Goal: Contribute content: Contribute content

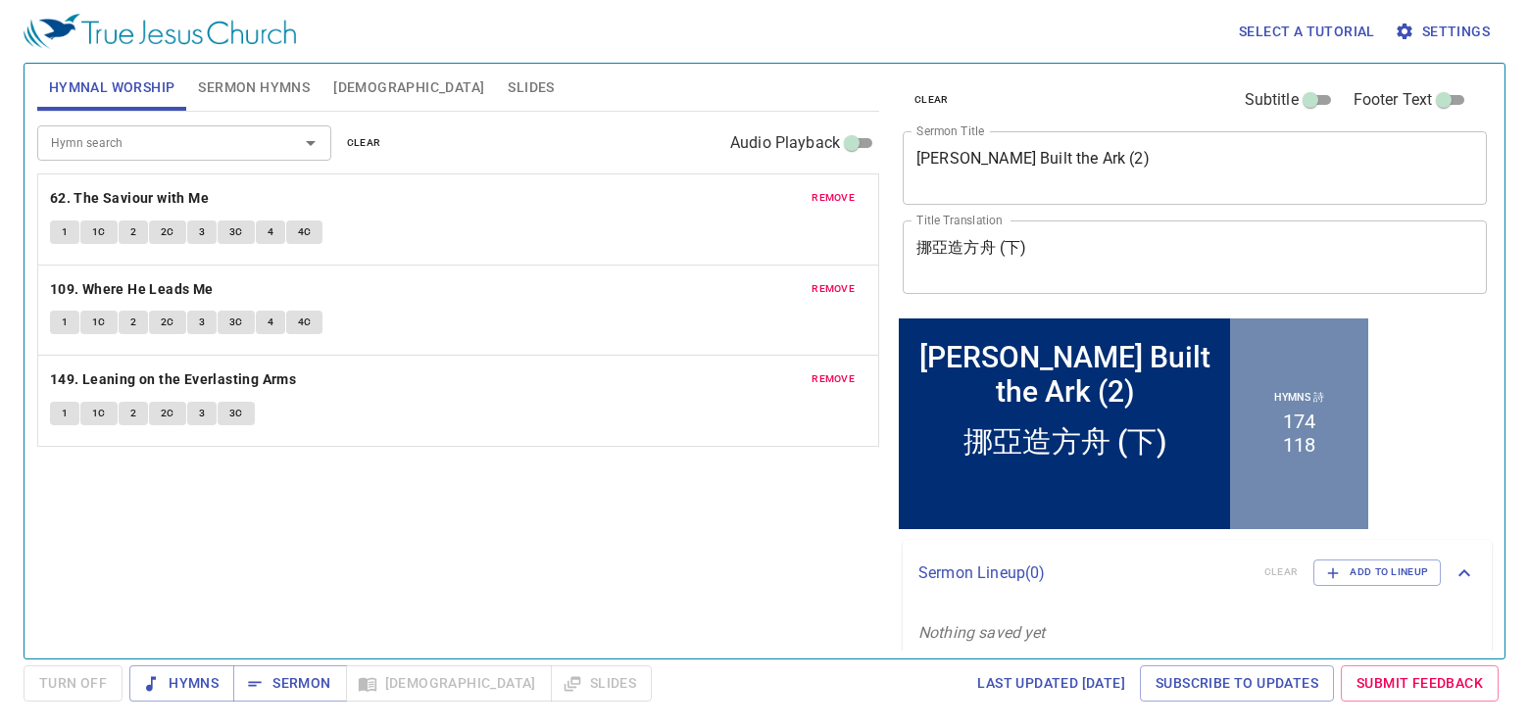
click at [829, 194] on span "remove" at bounding box center [833, 198] width 43 height 18
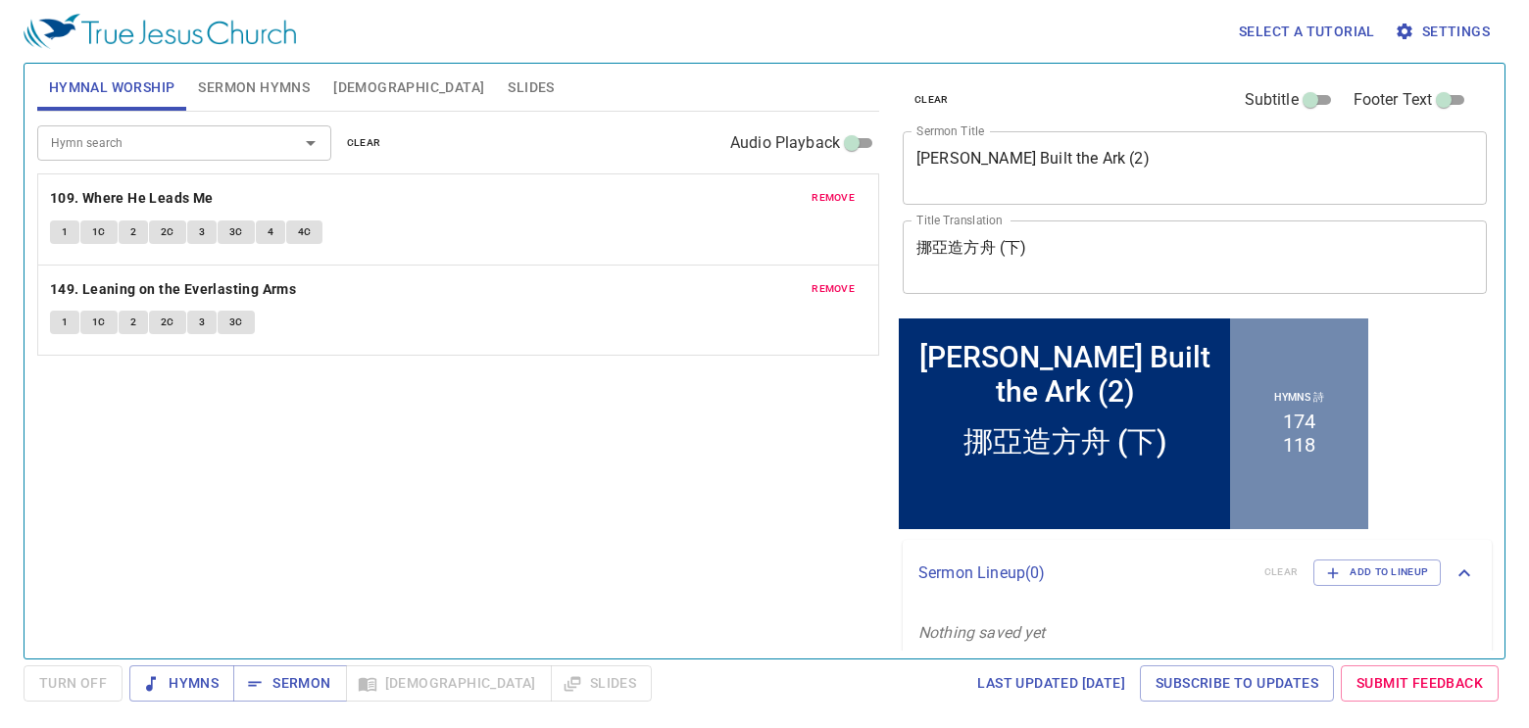
click at [829, 194] on span "remove" at bounding box center [833, 198] width 43 height 18
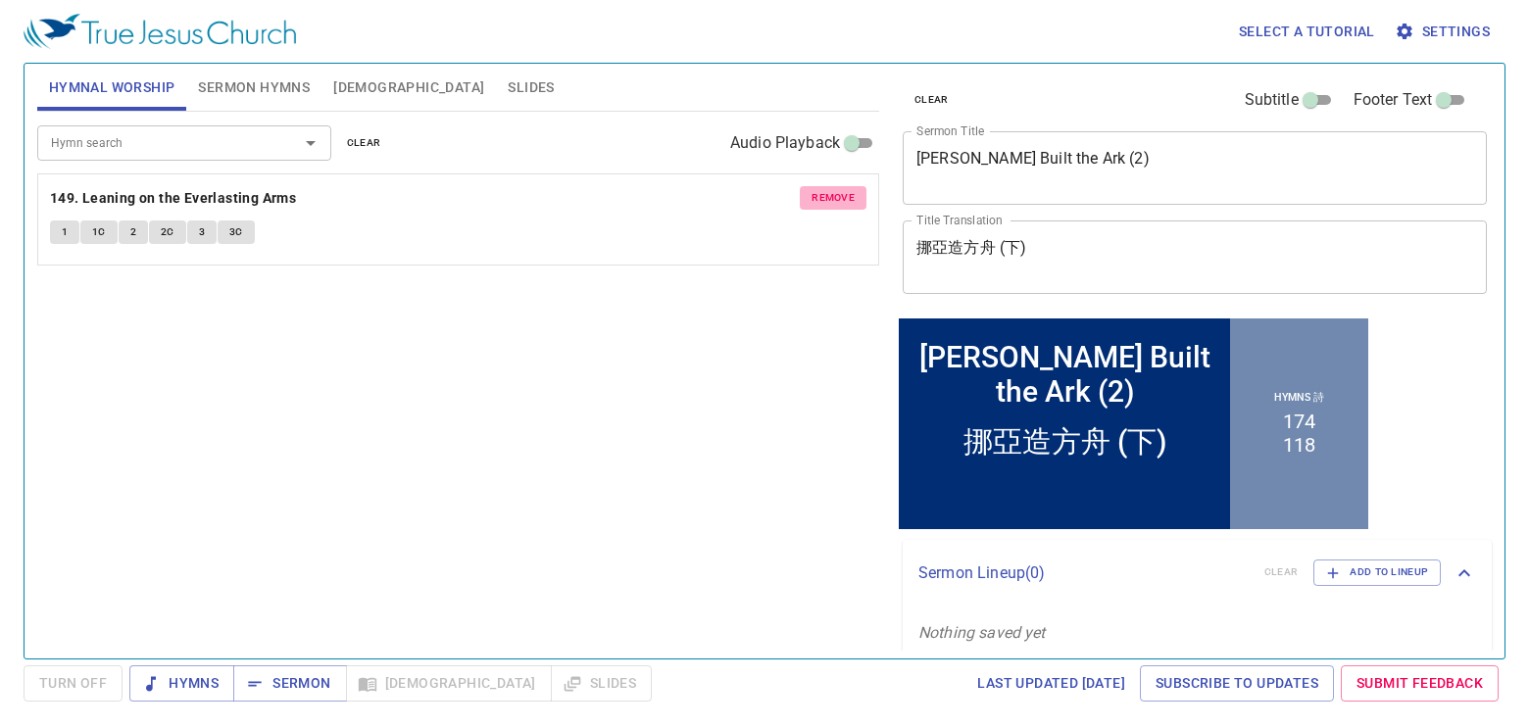
click at [829, 194] on span "remove" at bounding box center [833, 198] width 43 height 18
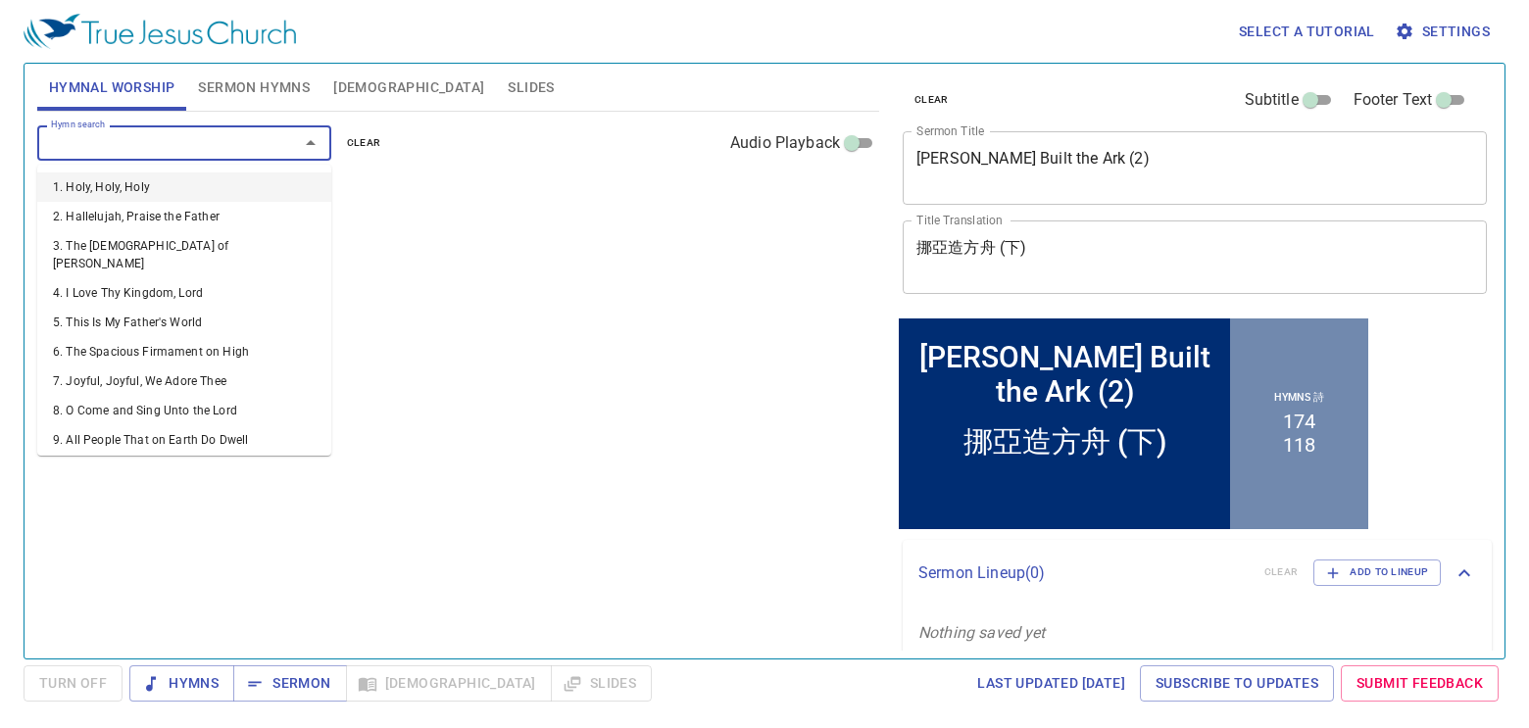
click at [84, 136] on input "Hymn search" at bounding box center [155, 142] width 224 height 23
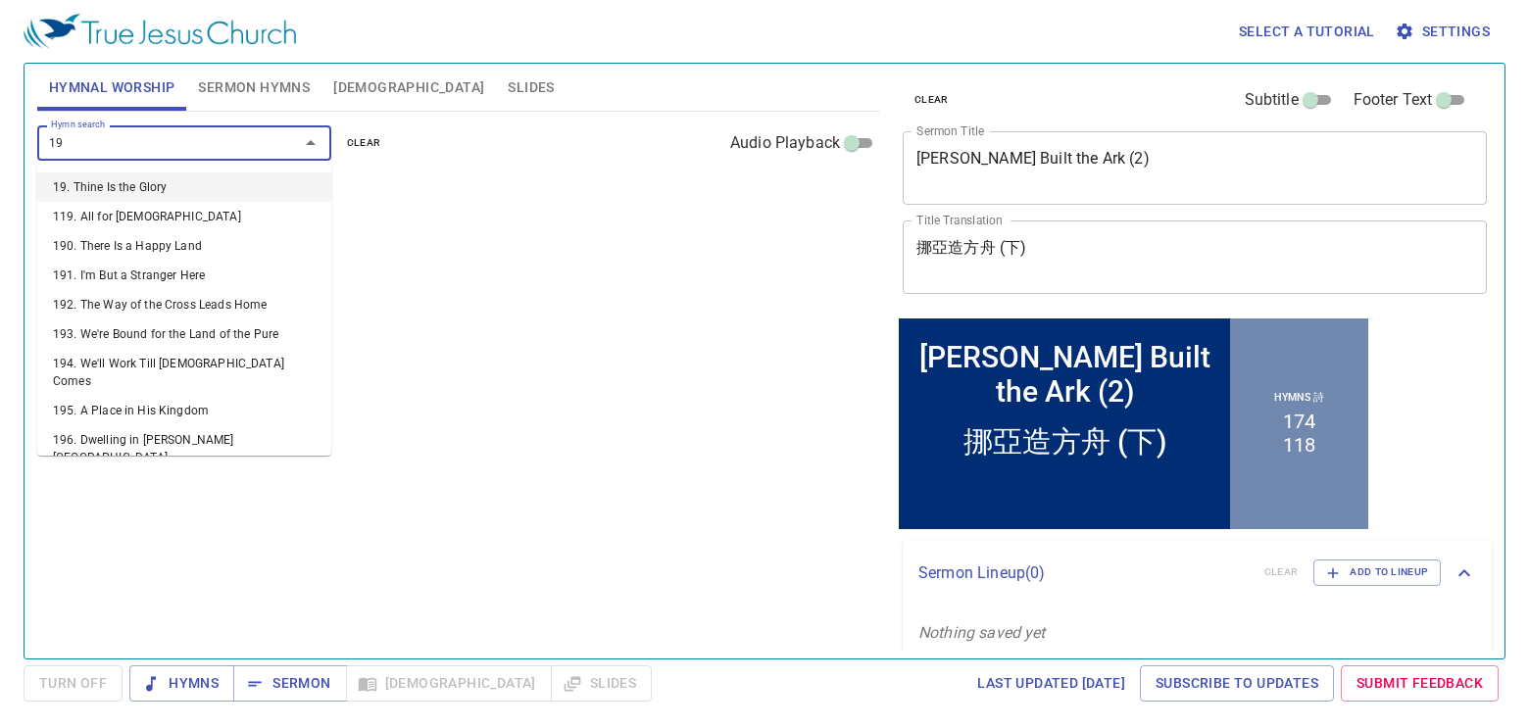
type input "192"
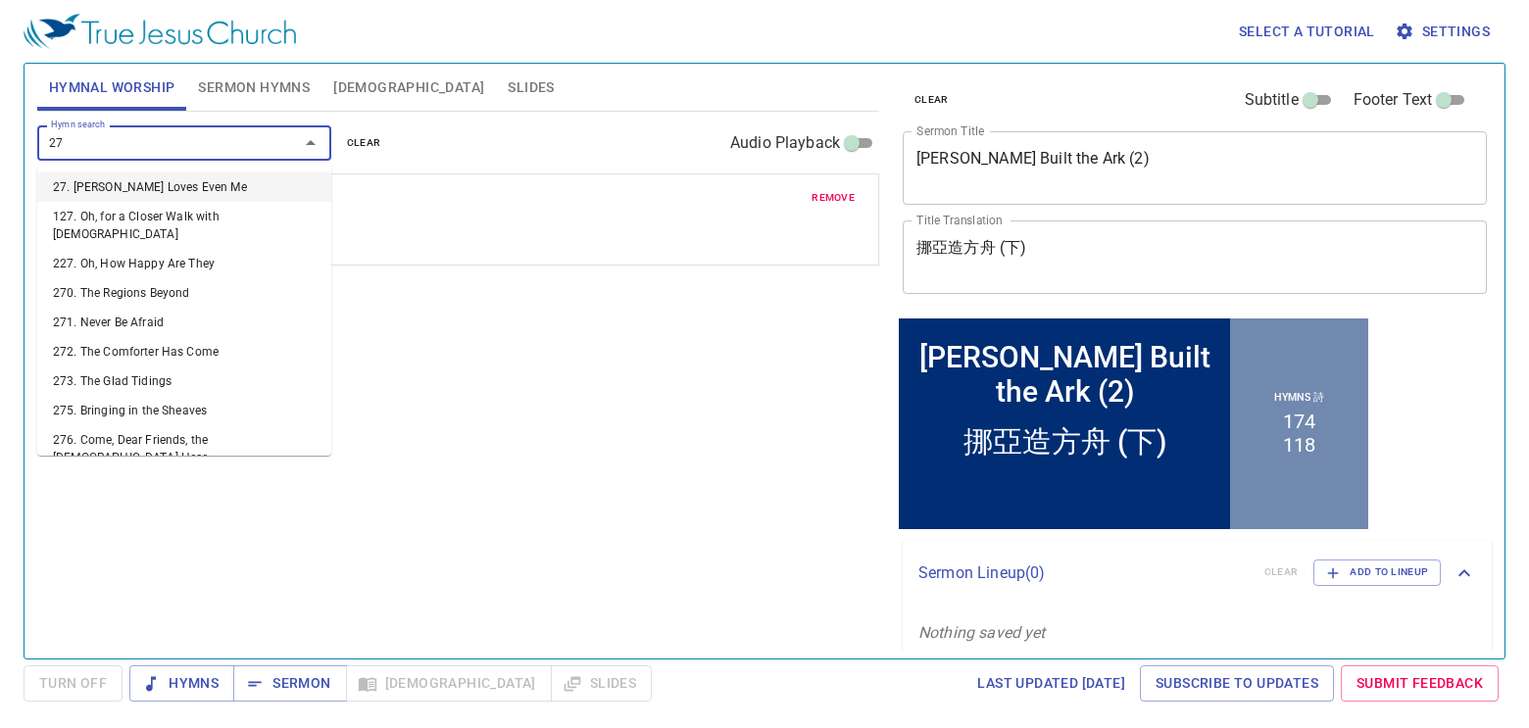
type input "278"
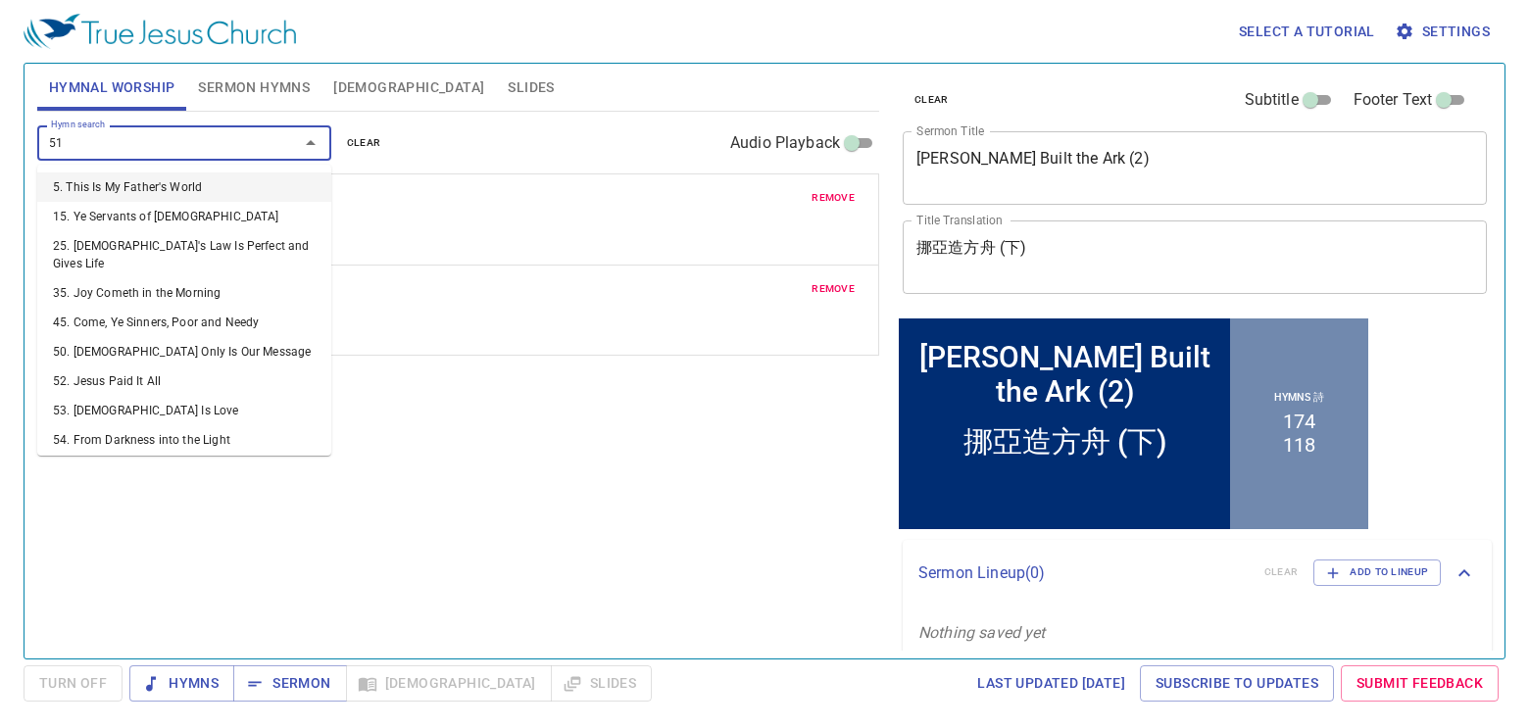
type input "516"
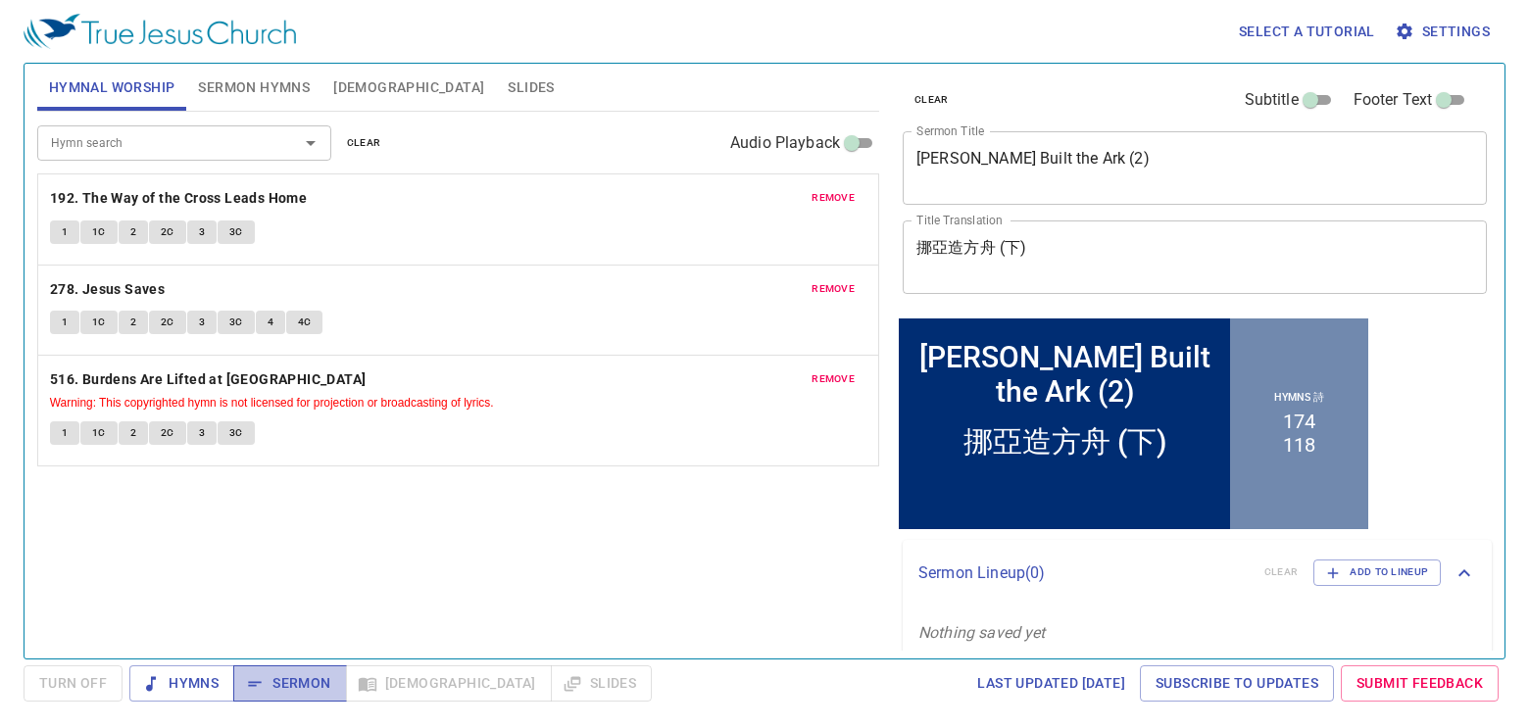
click at [270, 469] on span "Sermon" at bounding box center [289, 683] width 81 height 25
click at [235, 78] on span "Sermon Hymns" at bounding box center [254, 87] width 112 height 25
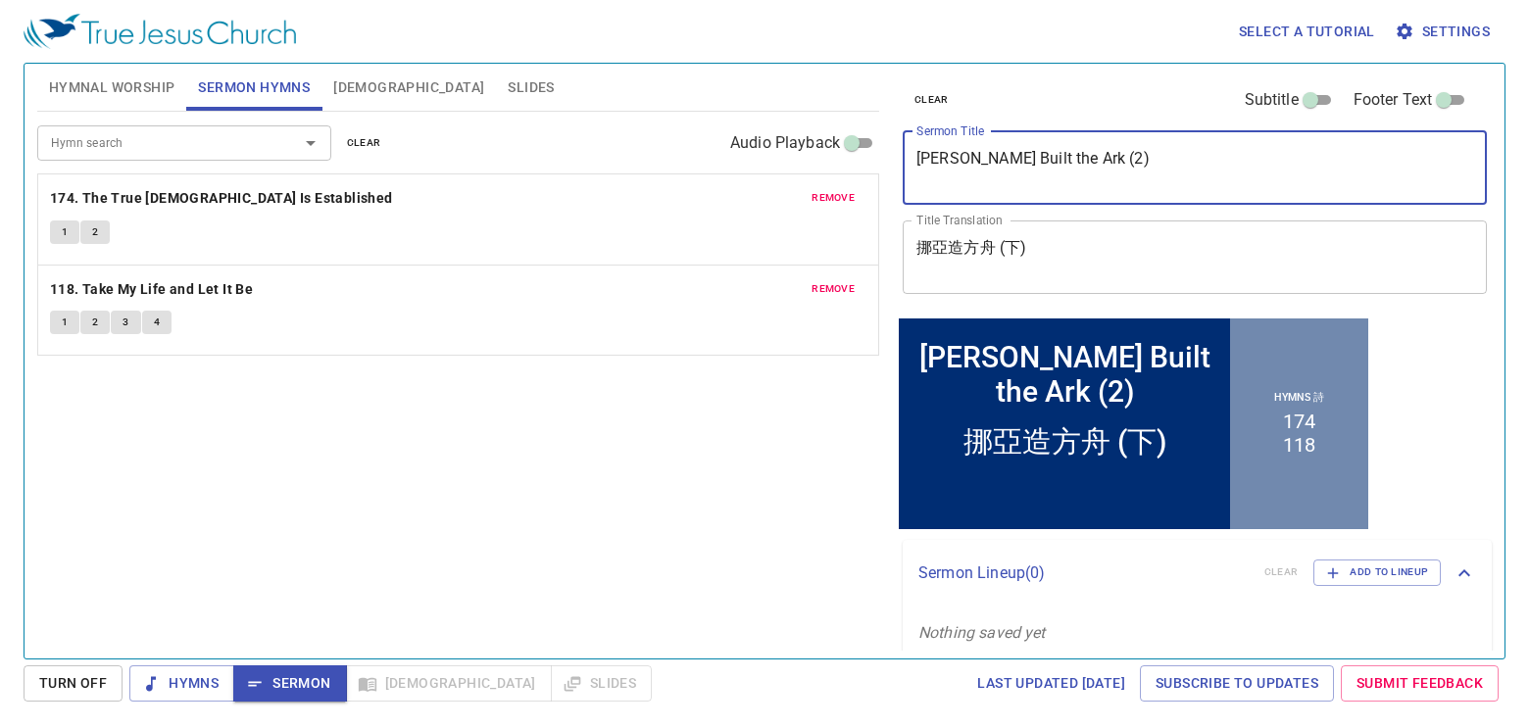
drag, startPoint x: 1136, startPoint y: 156, endPoint x: 873, endPoint y: 143, distance: 263.0
click at [873, 143] on div "Hymnal Worship Sermon Hymns [DEMOGRAPHIC_DATA] Slides Hymn search Hymn search c…" at bounding box center [764, 353] width 1470 height 595
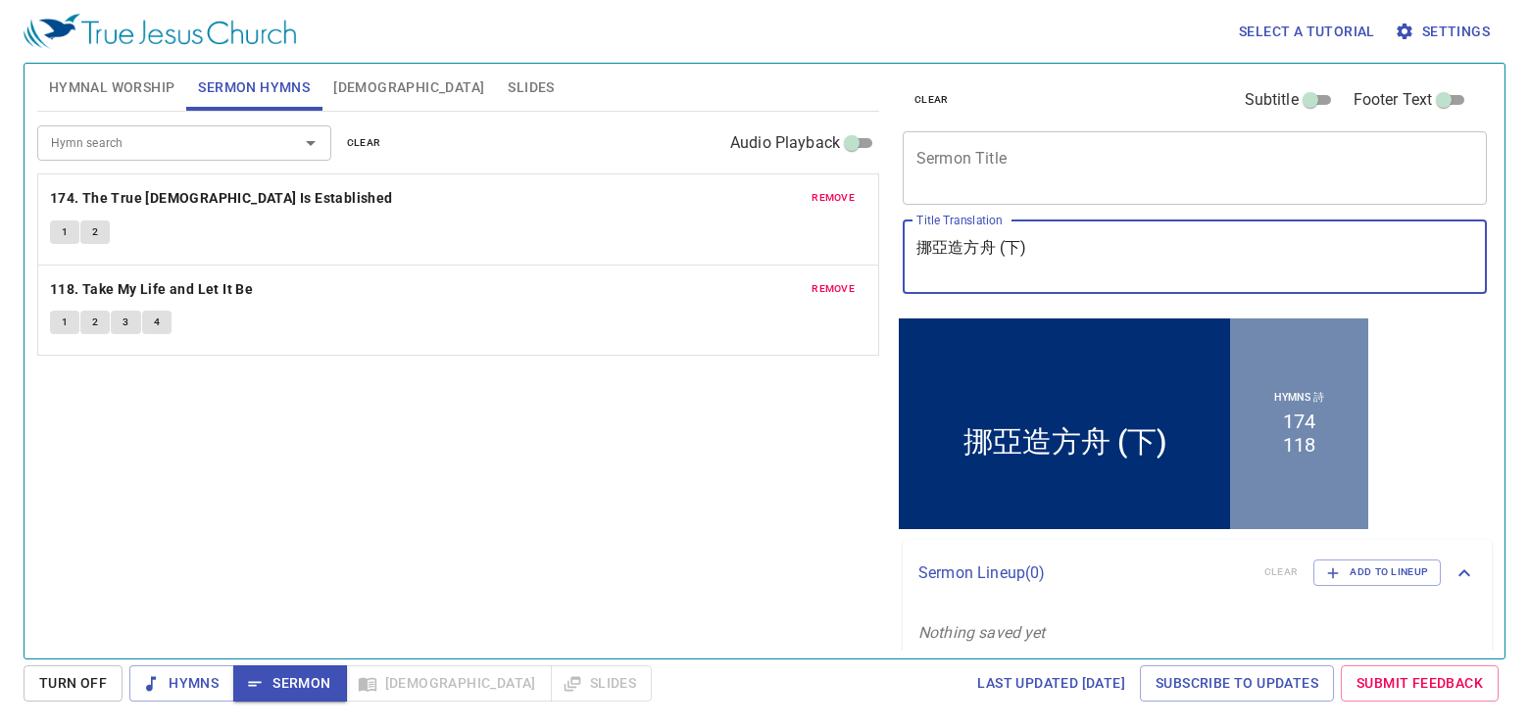
drag, startPoint x: 1072, startPoint y: 261, endPoint x: 898, endPoint y: 243, distance: 175.4
click at [898, 243] on div "clear Subtitle Footer Text Sermon Title x Sermon Title Title Translation 挪亞造方舟 …" at bounding box center [1193, 189] width 597 height 251
click at [834, 469] on div "Hymn search Hymn search clear Audio Playback remove 174. The True [DEMOGRAPHIC_…" at bounding box center [458, 377] width 842 height 530
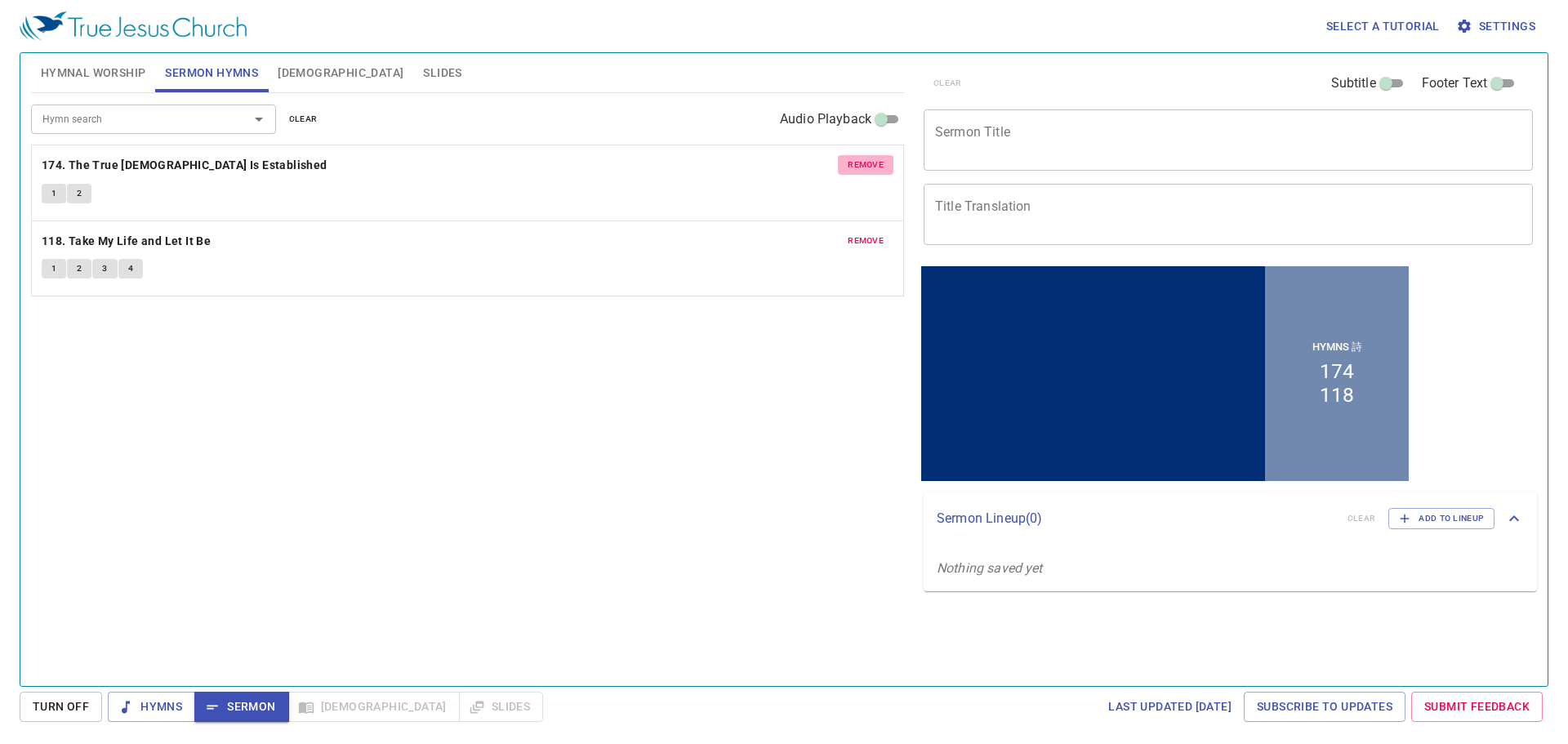
click at [786, 167] on span "remove" at bounding box center [865, 165] width 36 height 15
click at [786, 167] on span "remove" at bounding box center [865, 165] width 36 height 15
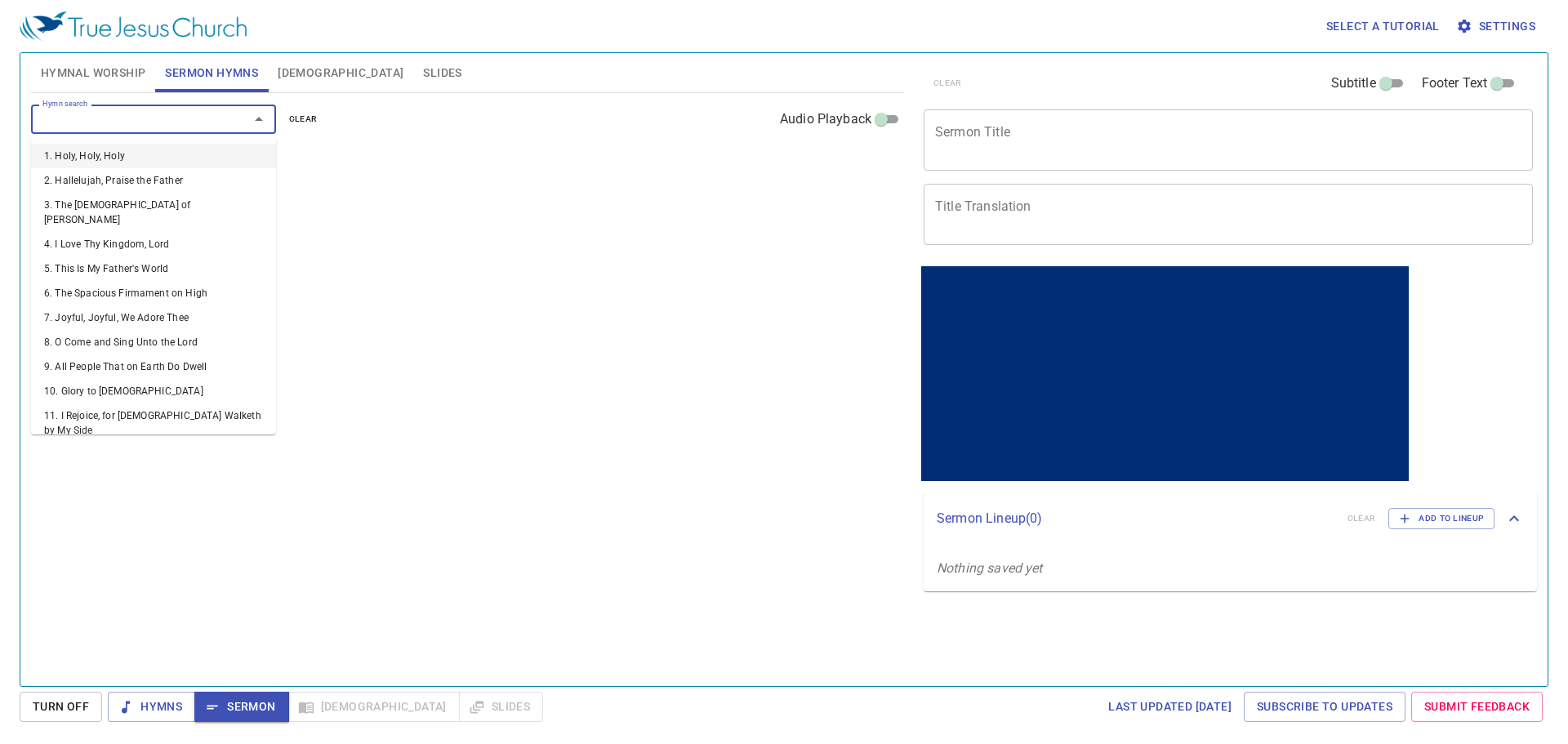
click at [86, 120] on input "Hymn search" at bounding box center [129, 118] width 187 height 19
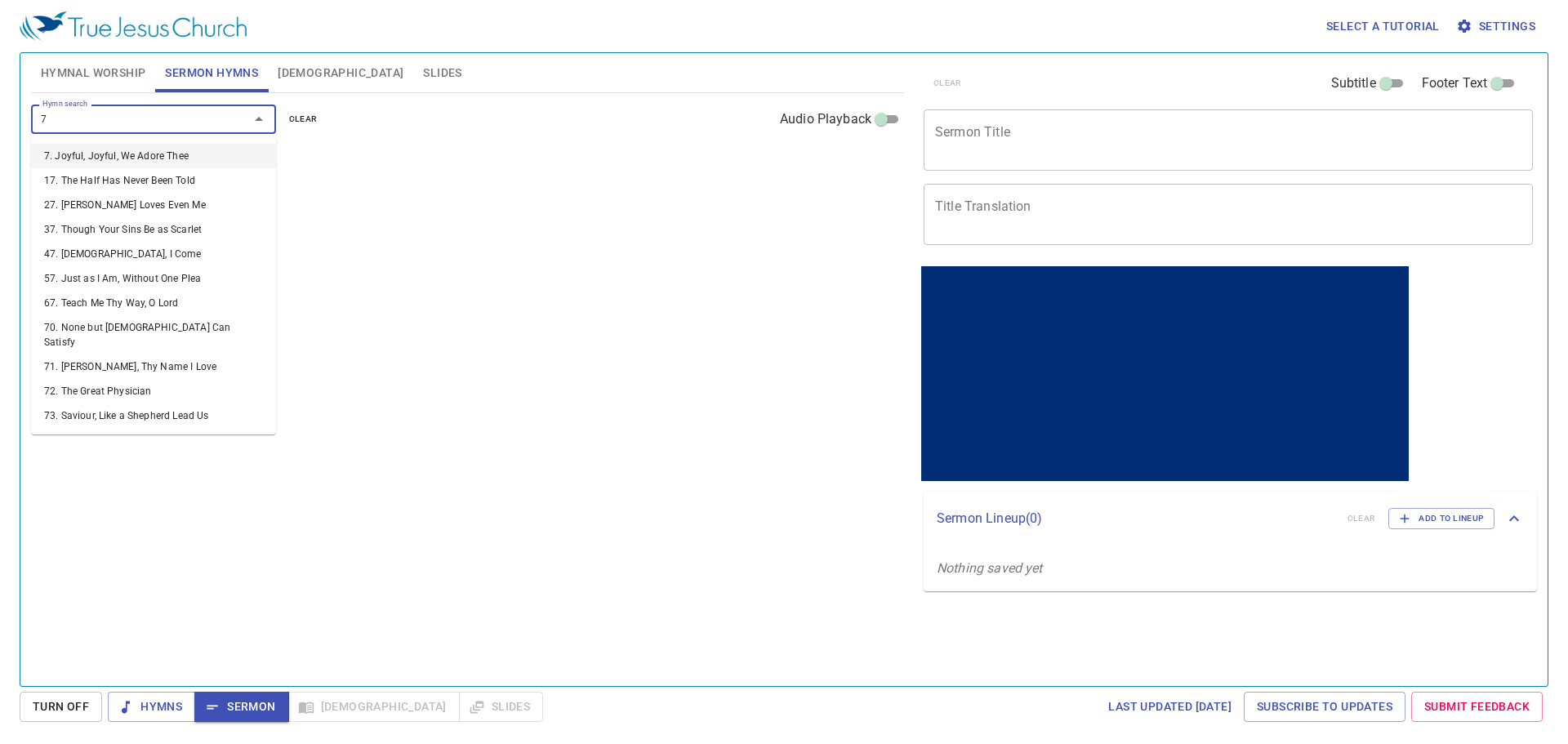
type input "70"
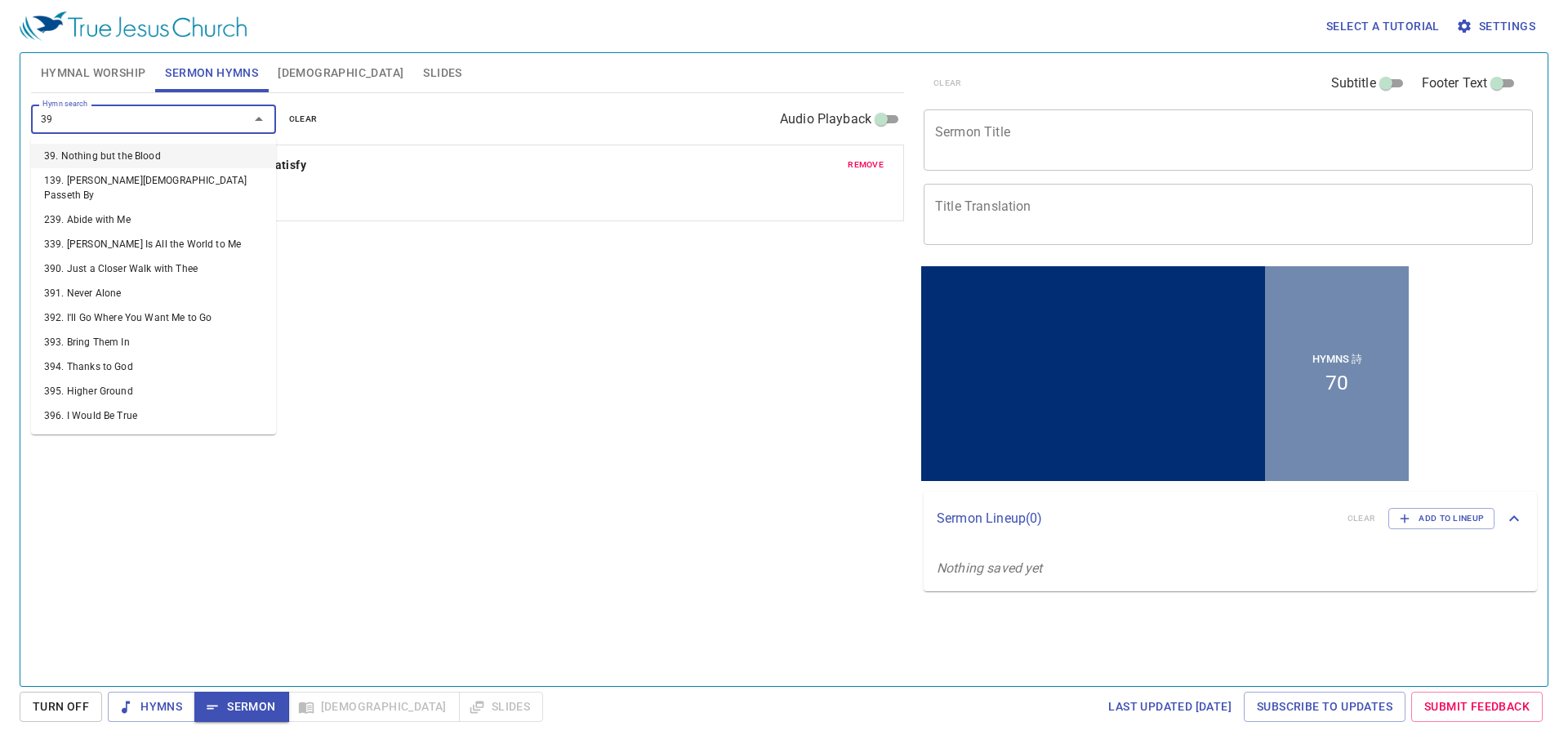
type input "395"
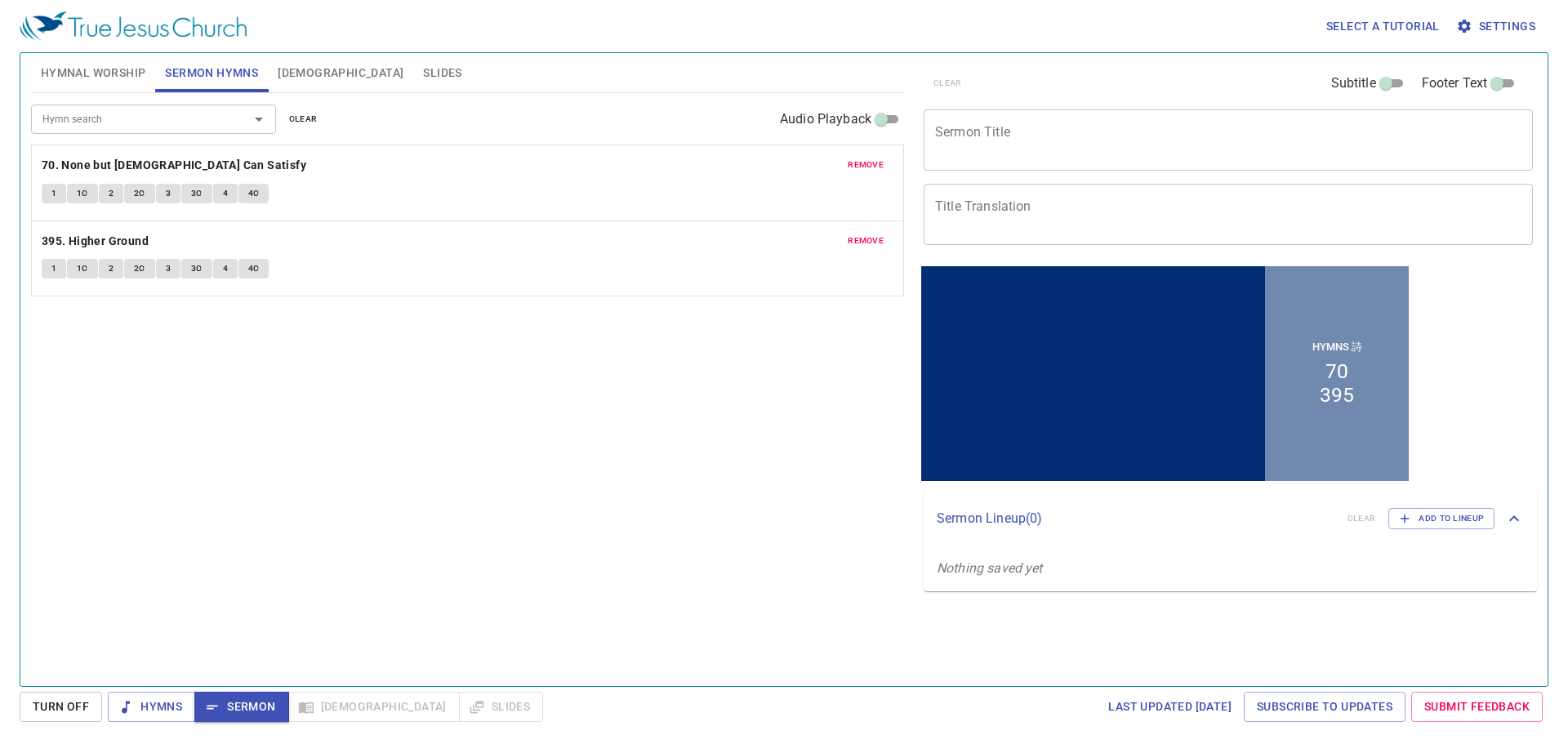
click at [786, 156] on div "x Sermon Title" at bounding box center [1228, 140] width 609 height 62
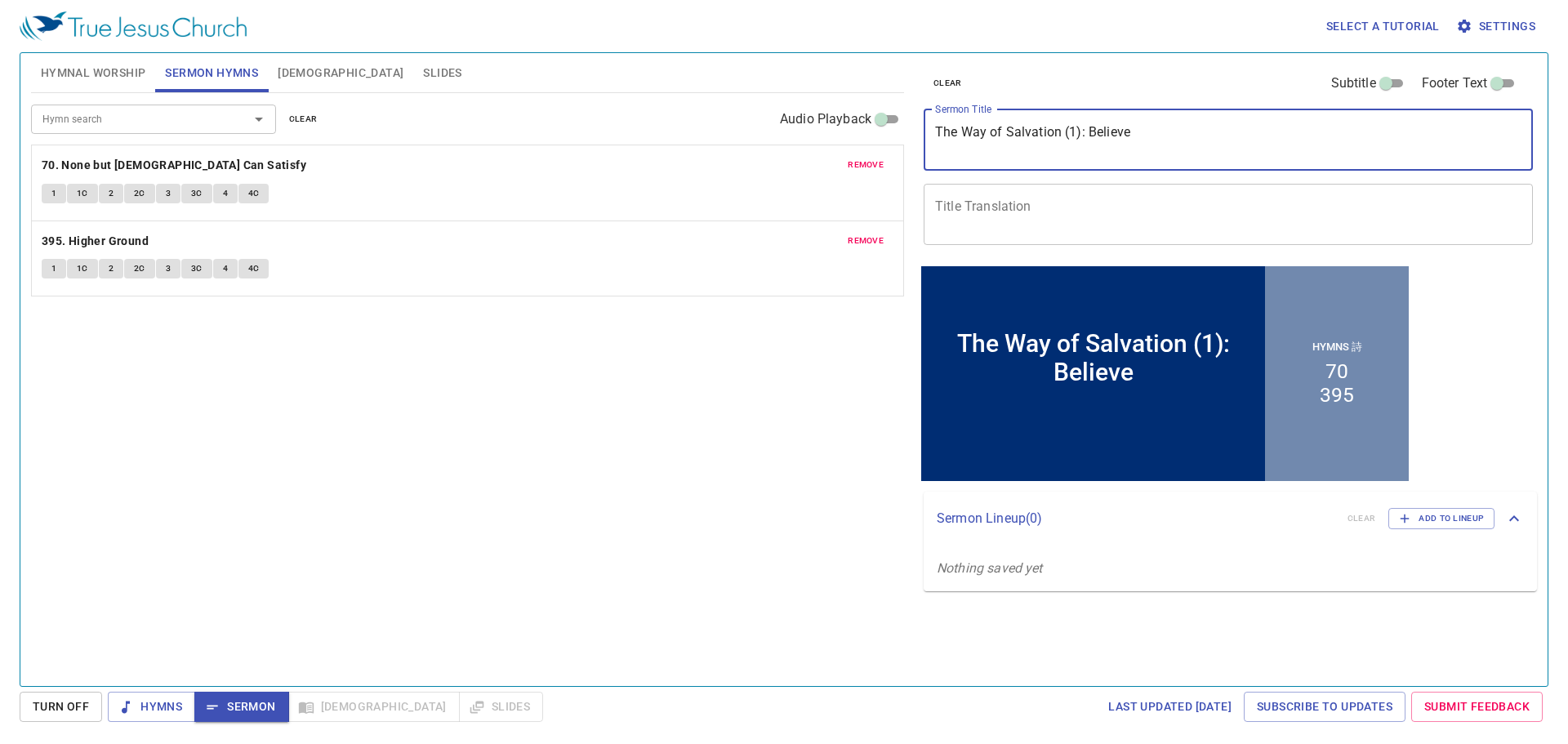
drag, startPoint x: 1147, startPoint y: 132, endPoint x: 936, endPoint y: 143, distance: 211.3
click at [786, 143] on textarea "The Way of Salvation (1): Believe" at bounding box center [1228, 139] width 587 height 31
click at [786, 133] on textarea "The Way of Salvation (1): Believe" at bounding box center [1228, 139] width 587 height 31
type textarea "The Way of Salvation (1): Believe"
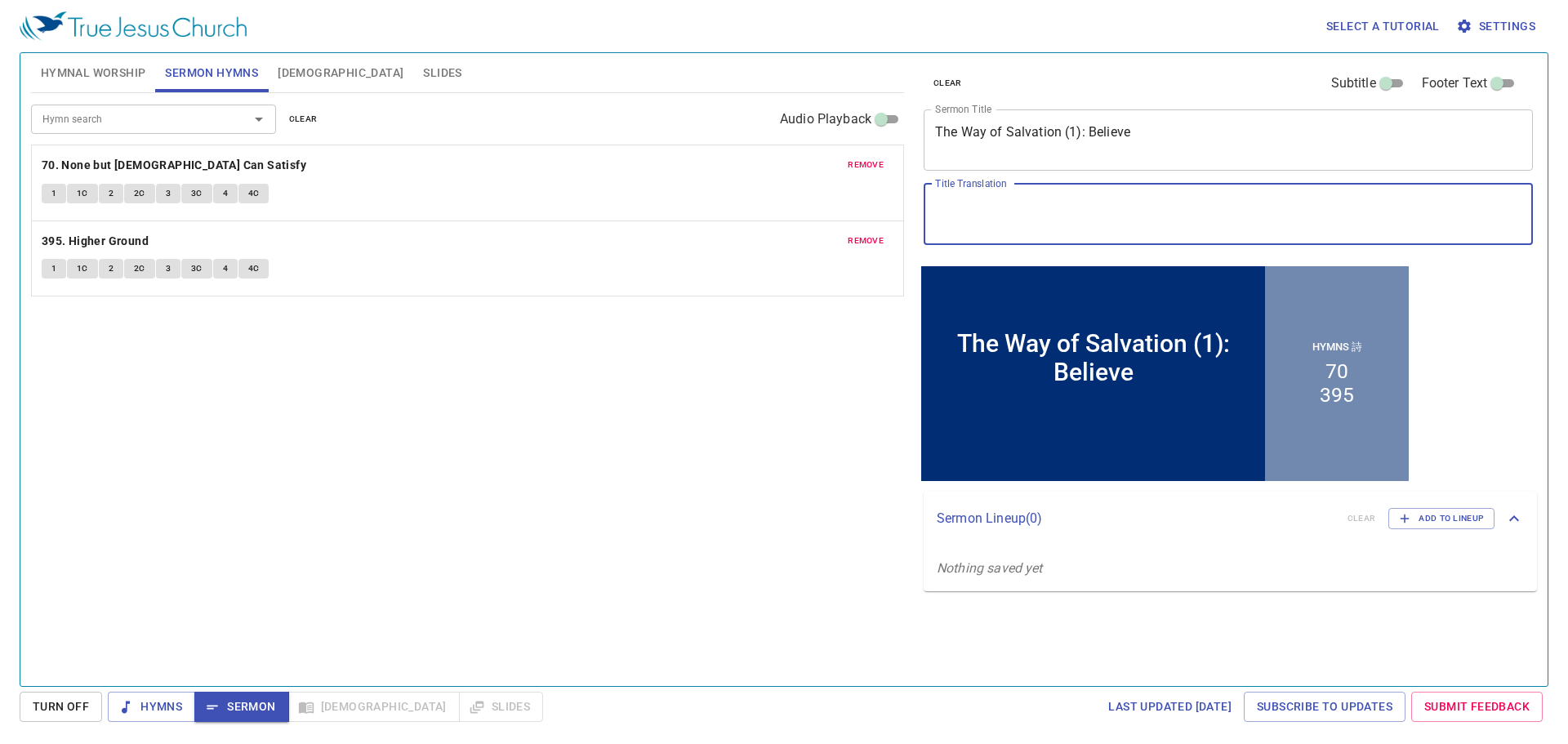
click at [786, 208] on textarea "Title Translation" at bounding box center [1228, 213] width 587 height 31
click at [786, 218] on textarea "Title Translation" at bounding box center [1228, 213] width 587 height 31
paste textarea "救恩的道路 （1）：相信"
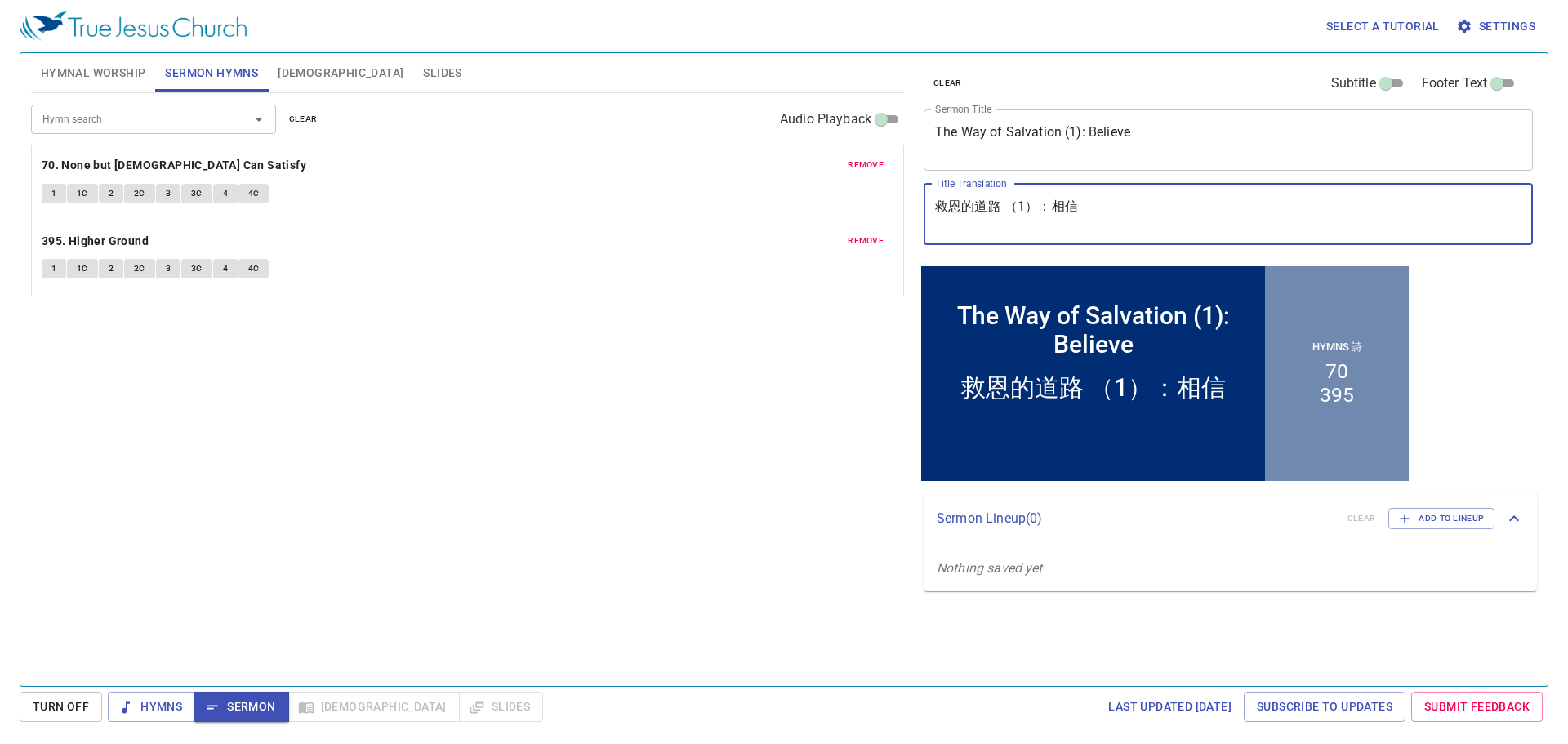
type textarea "救恩的道路 （1）：相信"
drag, startPoint x: 1089, startPoint y: 209, endPoint x: 926, endPoint y: 212, distance: 163.0
click at [786, 212] on div "救恩的道路 （1）：相信 x Title Translation" at bounding box center [1228, 215] width 609 height 62
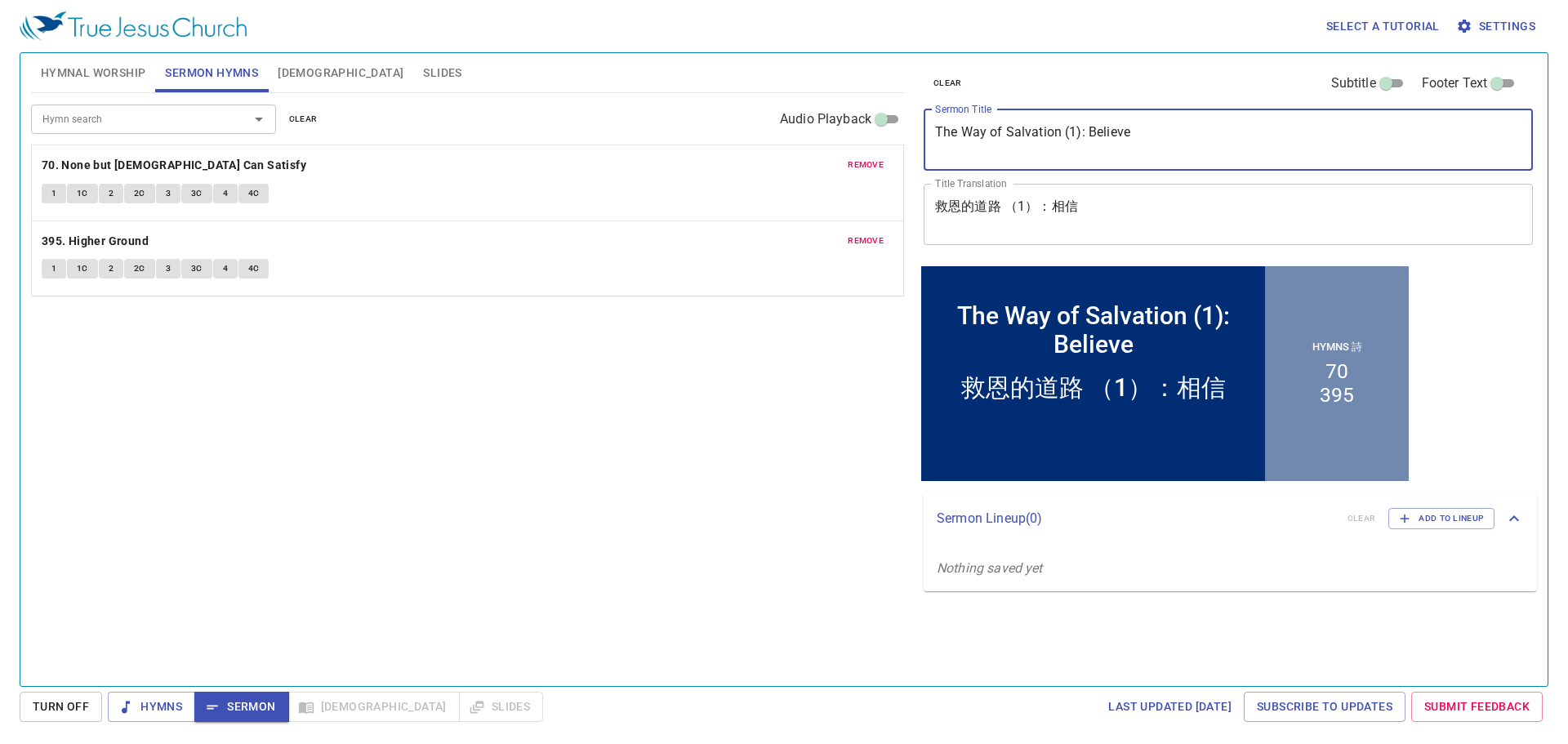
drag, startPoint x: 1131, startPoint y: 129, endPoint x: 936, endPoint y: 138, distance: 195.2
click at [786, 138] on textarea "The Way of Salvation (1): Believe" at bounding box center [1228, 139] width 587 height 31
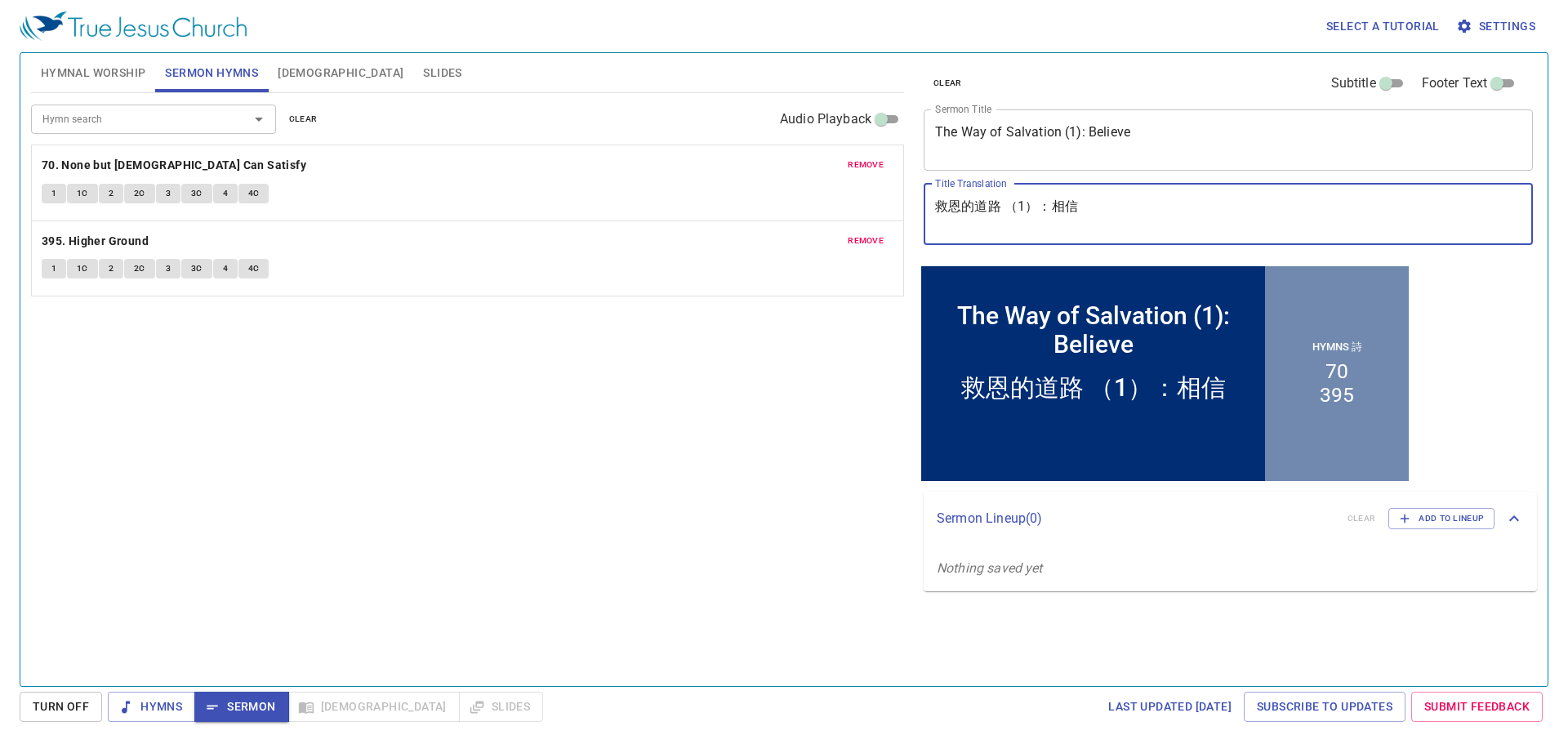
click at [786, 222] on textarea "救恩的道路 （1）：相信" at bounding box center [1228, 213] width 587 height 31
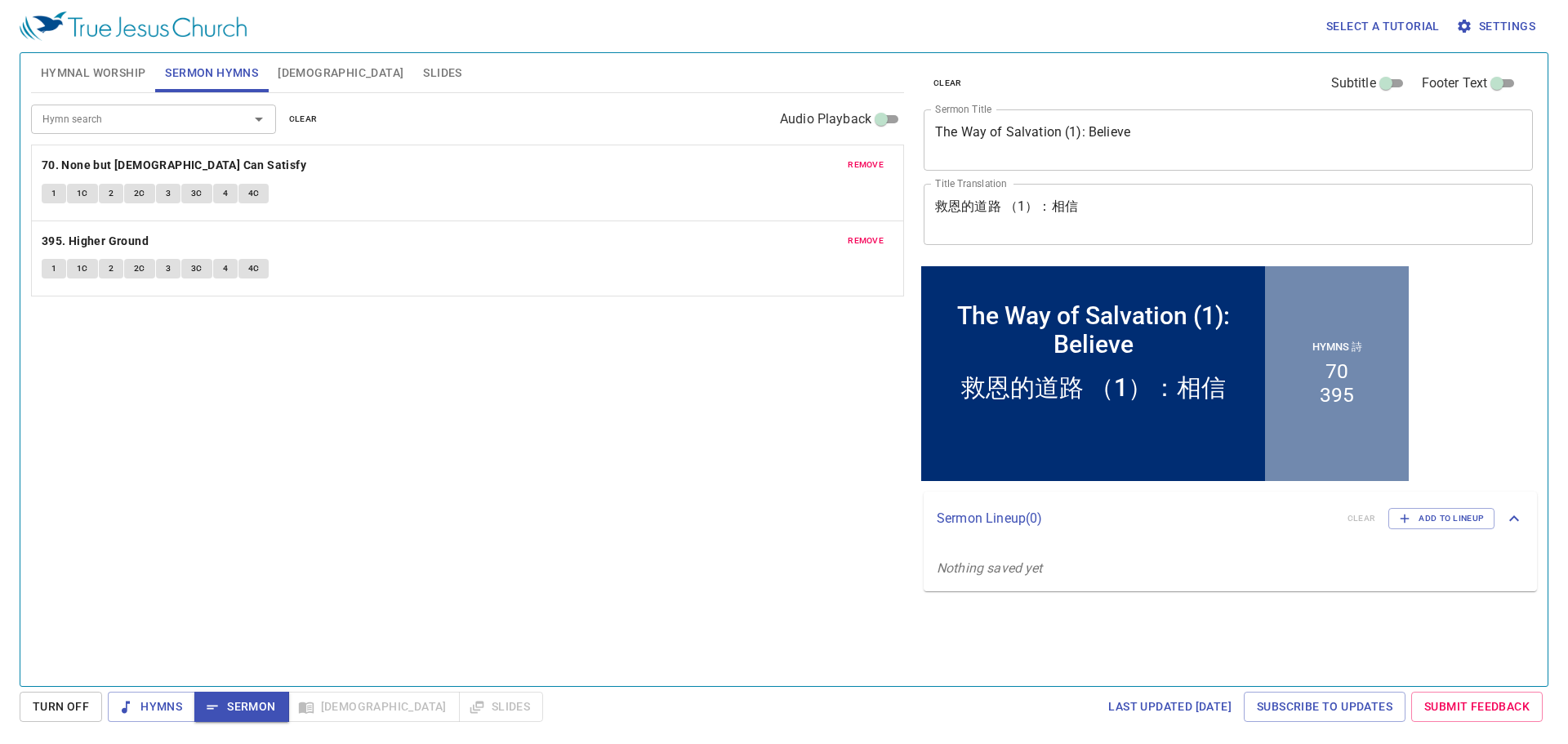
click at [713, 391] on div "Hymn search Hymn search clear Audio Playback remove 70. None but [PERSON_NAME] …" at bounding box center [467, 382] width 873 height 579
click at [113, 75] on span "Hymnal Worship" at bounding box center [93, 72] width 105 height 21
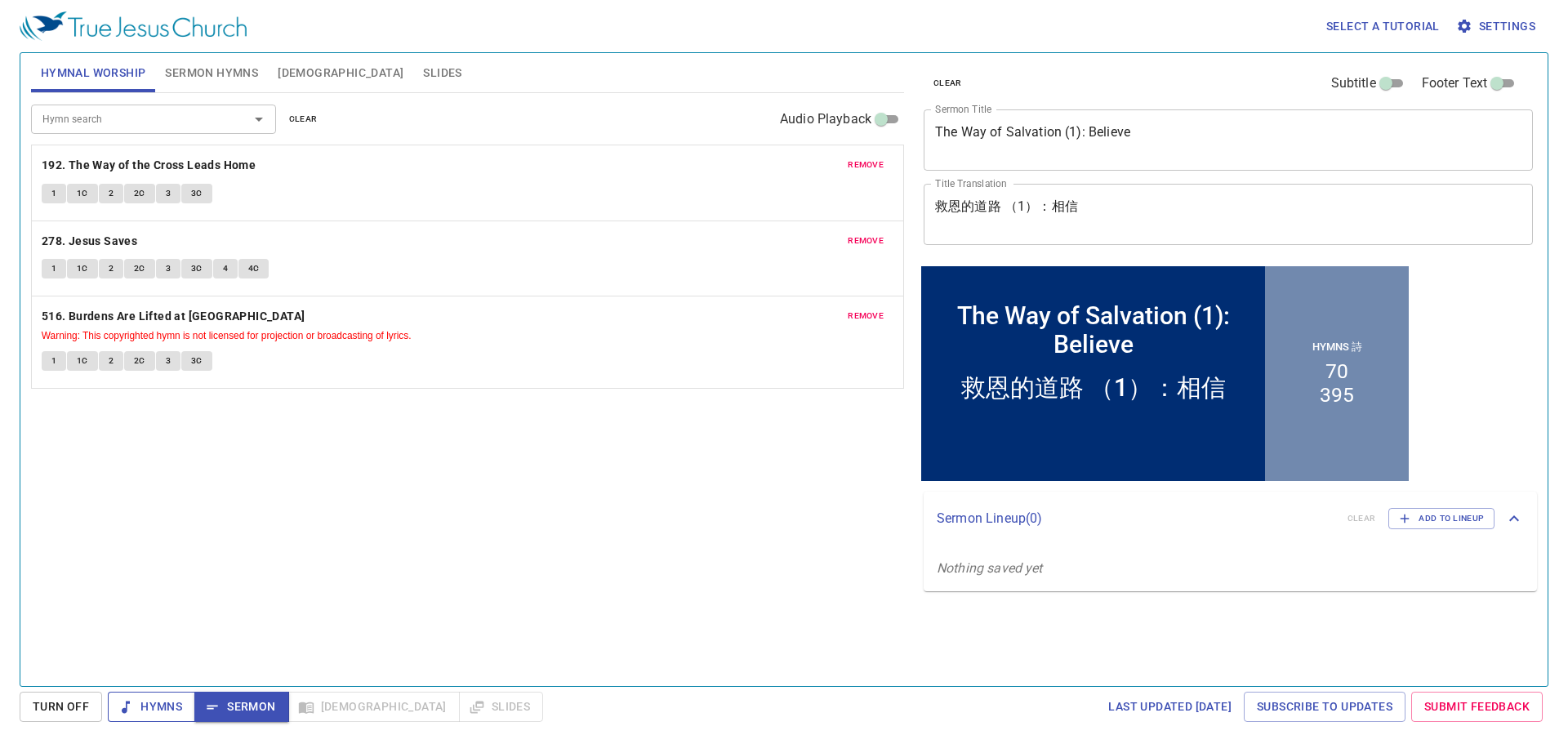
click at [157, 391] on span "Hymns" at bounding box center [152, 707] width 62 height 21
click at [248, 165] on b "192. The Way of the Cross Leads Home" at bounding box center [148, 165] width 214 height 21
click at [57, 196] on button "1" at bounding box center [53, 194] width 24 height 20
click at [82, 187] on span "1C" at bounding box center [82, 193] width 12 height 15
